Goal: Entertainment & Leisure: Consume media (video, audio)

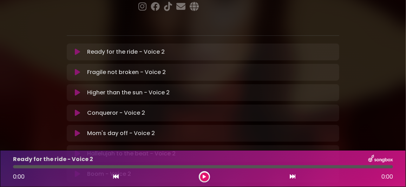
scroll to position [148, 0]
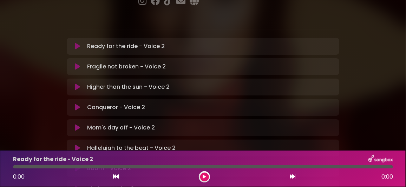
click at [78, 165] on icon at bounding box center [77, 168] width 5 height 7
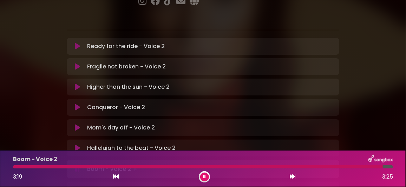
click at [206, 175] on button at bounding box center [204, 177] width 9 height 9
click at [75, 185] on icon at bounding box center [77, 188] width 5 height 7
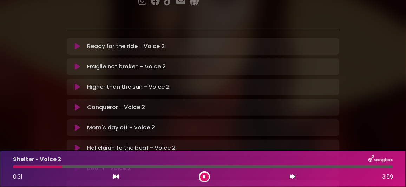
click at [62, 167] on div at bounding box center [203, 166] width 380 height 3
click at [54, 166] on div at bounding box center [42, 166] width 58 height 3
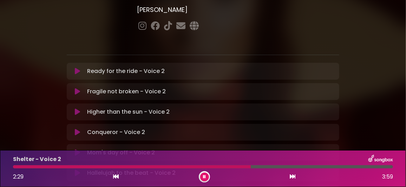
scroll to position [113, 0]
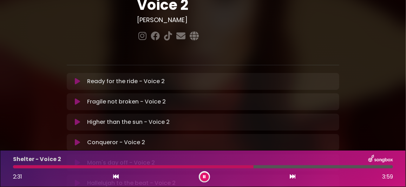
click at [313, 166] on div at bounding box center [203, 166] width 380 height 3
click at [319, 166] on div at bounding box center [203, 166] width 380 height 3
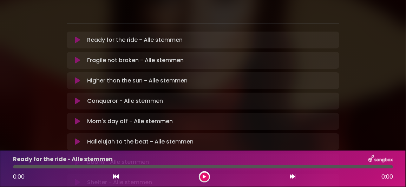
scroll to position [175, 0]
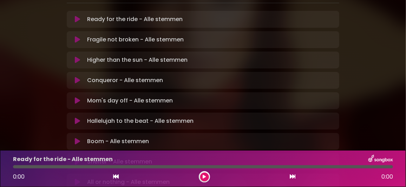
click at [77, 138] on icon at bounding box center [77, 141] width 5 height 7
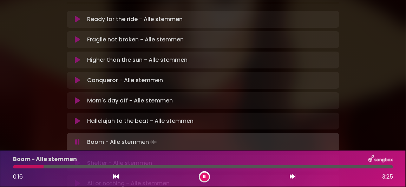
click at [271, 158] on div "Boom - Alle stemmen" at bounding box center [203, 159] width 388 height 9
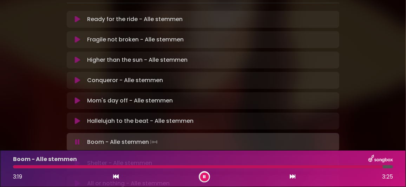
click at [204, 175] on icon at bounding box center [204, 177] width 3 height 4
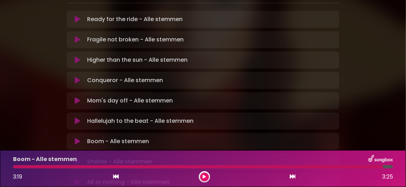
click at [77, 158] on icon at bounding box center [77, 161] width 5 height 7
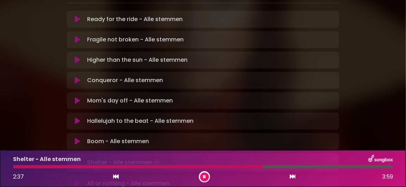
click at [301, 166] on div at bounding box center [203, 166] width 380 height 3
click at [307, 166] on div at bounding box center [203, 166] width 380 height 3
click at [319, 166] on div at bounding box center [203, 166] width 380 height 3
